Goal: Task Accomplishment & Management: Use online tool/utility

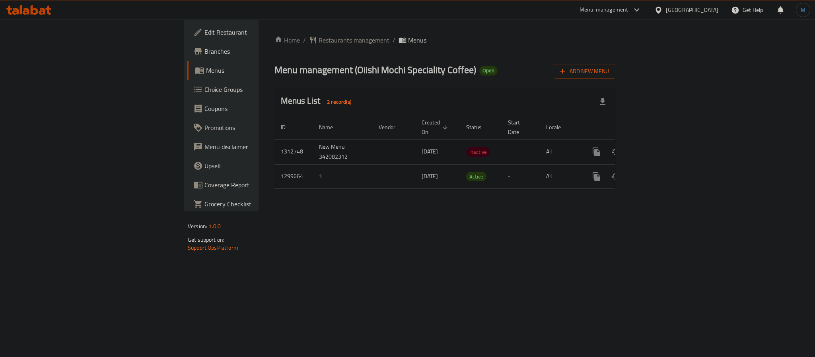
click at [659, 147] on icon "enhanced table" at bounding box center [654, 152] width 10 height 10
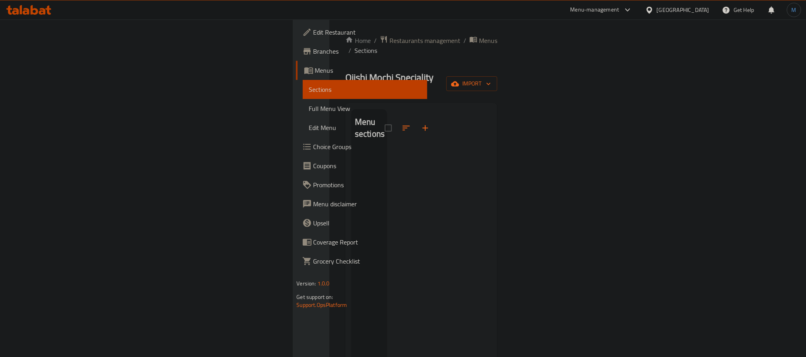
click at [497, 60] on div "Home / Restaurants management / Menus / Sections Oiishi Mochi Speciality Coffee…" at bounding box center [421, 254] width 152 height 438
click at [459, 80] on icon "button" at bounding box center [455, 84] width 8 height 8
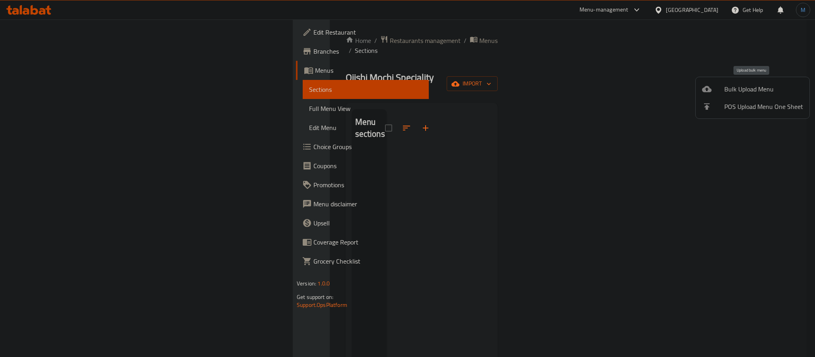
click at [751, 84] on span "Bulk Upload Menu" at bounding box center [763, 89] width 79 height 10
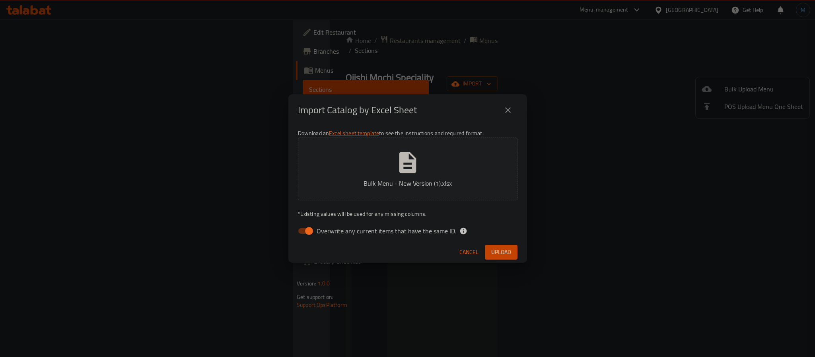
click at [404, 272] on div "Import Catalog by Excel Sheet Download an Excel sheet template to see the instr…" at bounding box center [407, 178] width 815 height 357
click at [347, 233] on span "Overwrite any current items that have the same ID." at bounding box center [387, 231] width 140 height 10
click at [332, 233] on input "Overwrite any current items that have the same ID." at bounding box center [308, 231] width 45 height 15
checkbox input "false"
click at [498, 251] on span "Upload" at bounding box center [501, 252] width 20 height 10
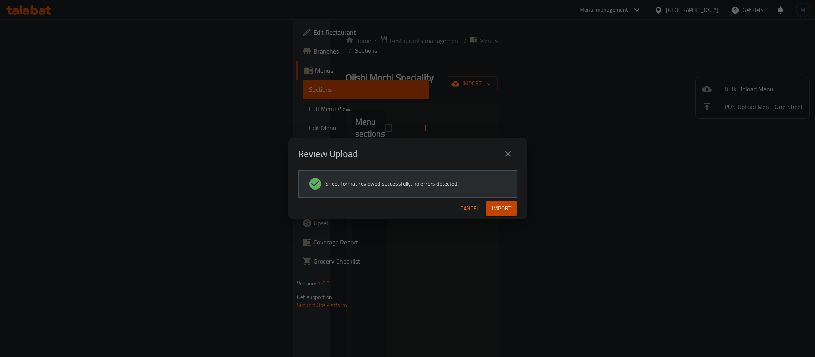
click at [495, 208] on span "Import" at bounding box center [501, 209] width 19 height 10
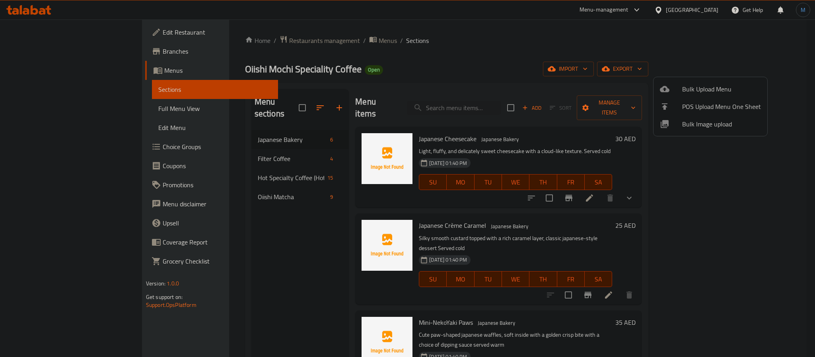
click at [71, 113] on div at bounding box center [407, 178] width 815 height 357
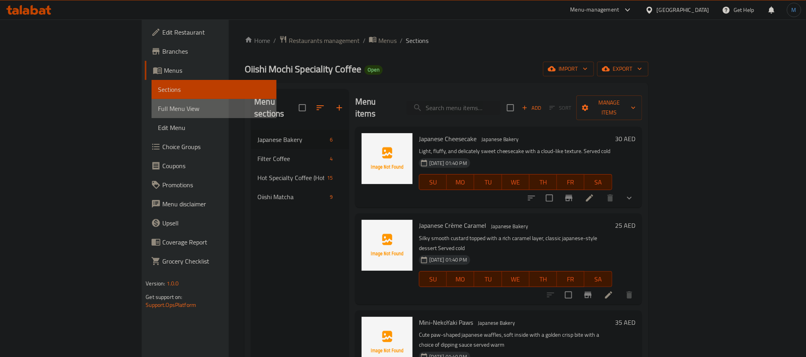
click at [158, 113] on span "Full Menu View" at bounding box center [214, 109] width 112 height 10
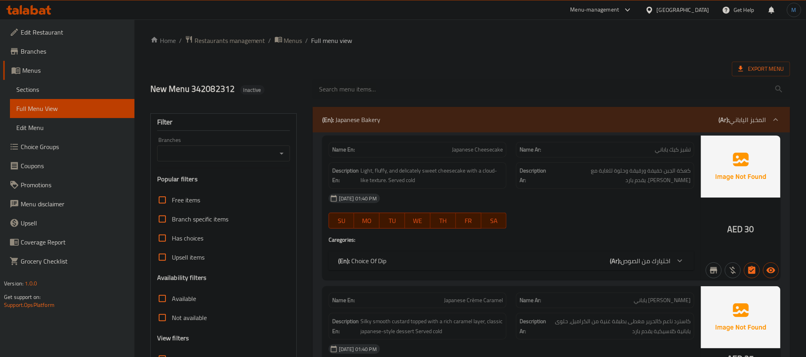
click at [282, 154] on icon "Open" at bounding box center [282, 154] width 4 height 2
click at [255, 183] on span "Oiishi Mochi Speciality Coffee, Madinat Khalifa - A" at bounding box center [223, 192] width 120 height 19
type input "Oiishi Mochi Speciality Coffee, Madinat Khalifa - A"
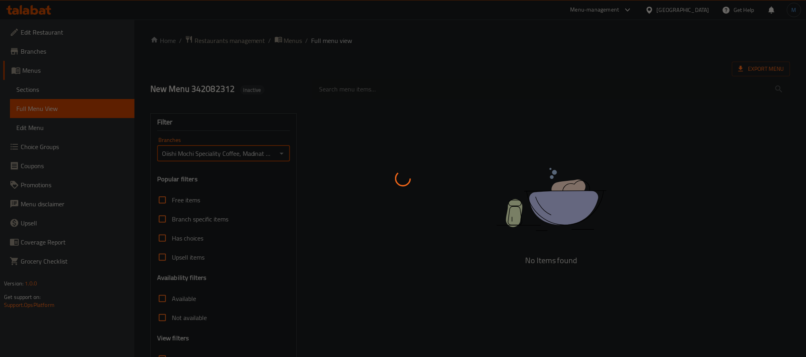
scroll to position [67, 0]
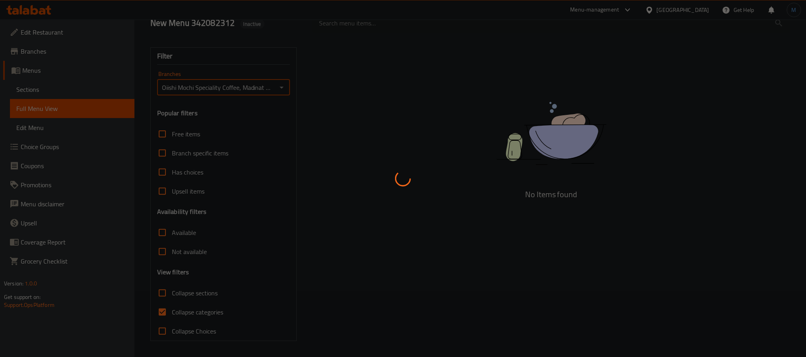
click at [164, 311] on div at bounding box center [403, 178] width 806 height 357
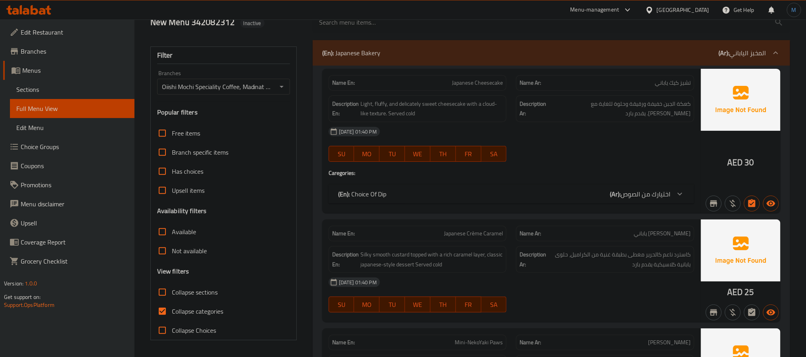
click at [173, 305] on label "Collapse categories" at bounding box center [188, 311] width 70 height 19
click at [172, 305] on input "Collapse categories" at bounding box center [162, 311] width 19 height 19
checkbox input "false"
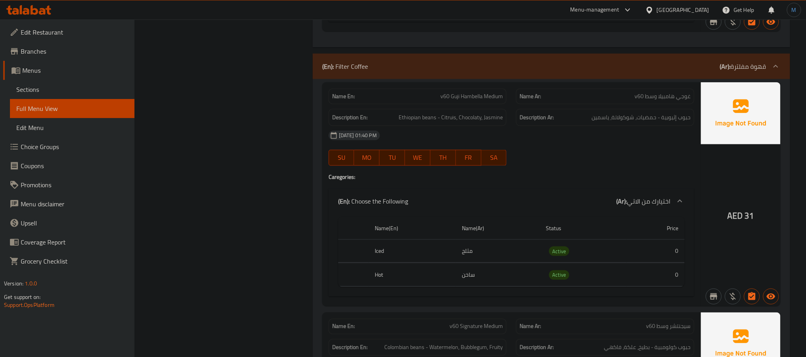
scroll to position [2156, 0]
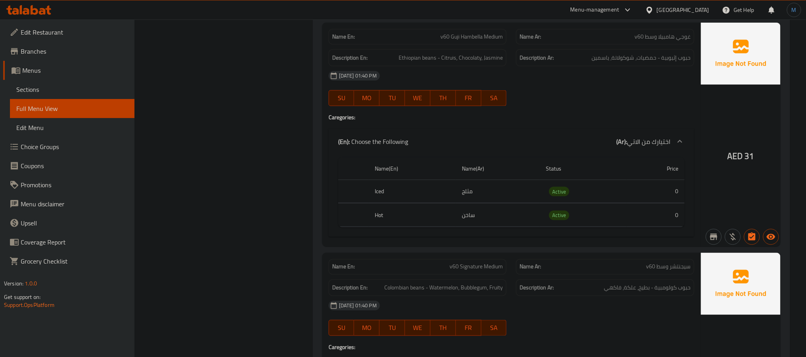
click at [43, 91] on span "Sections" at bounding box center [72, 90] width 112 height 10
